Goal: Task Accomplishment & Management: Use online tool/utility

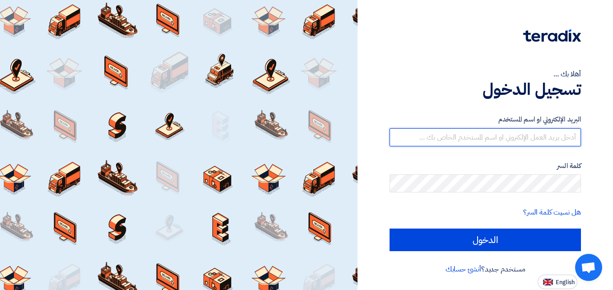
click at [519, 139] on input "text" at bounding box center [486, 137] width 192 height 18
type input "[EMAIL_ADDRESS][DOMAIN_NAME]"
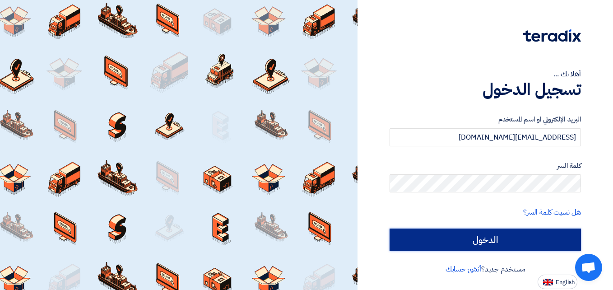
click at [480, 234] on input "الدخول" at bounding box center [486, 240] width 192 height 23
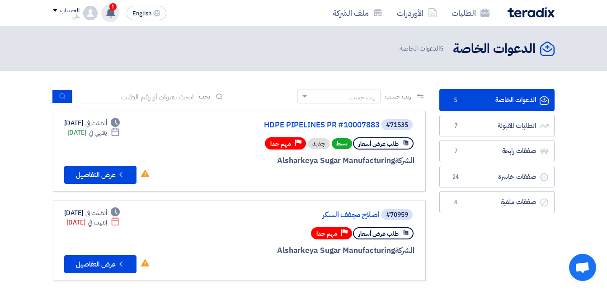
click at [114, 5] on span "1" at bounding box center [112, 6] width 7 height 7
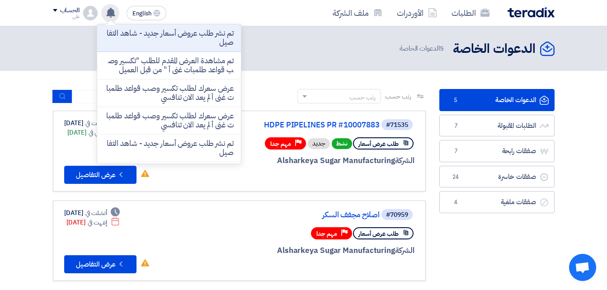
click at [281, 44] on div "الدعوات الخاصة الدعوات الخاصة 5 الدعوات الخاصة" at bounding box center [303, 49] width 501 height 18
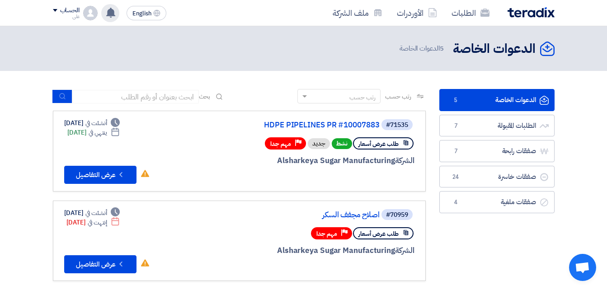
click at [271, 4] on div "الطلبات الأوردرات ملف الشركة" at bounding box center [403, 12] width 301 height 21
click at [319, 125] on link "HDPE PIPELINES PR #10007883" at bounding box center [289, 125] width 181 height 8
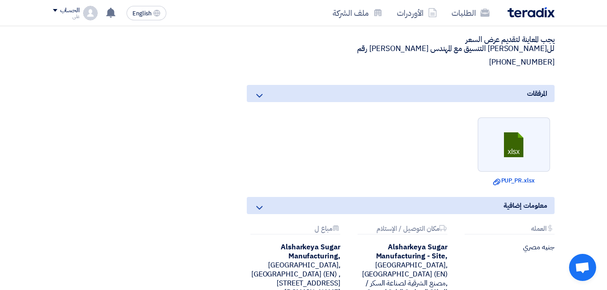
scroll to position [379, 0]
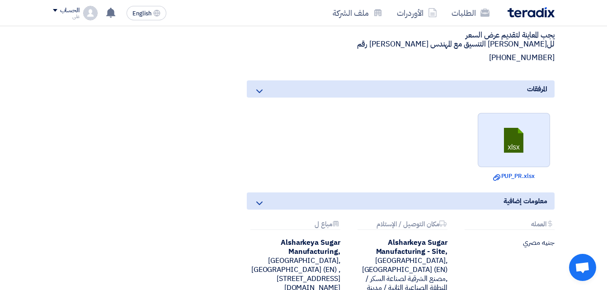
click at [509, 129] on link at bounding box center [514, 140] width 72 height 54
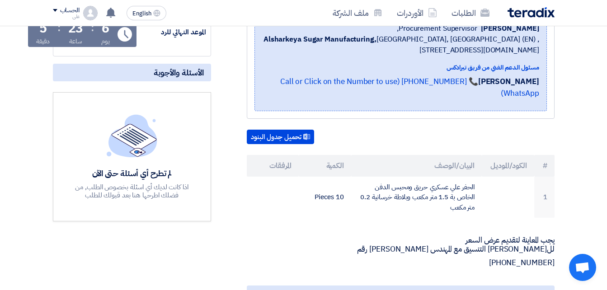
scroll to position [158, 0]
